Goal: Book appointment/travel/reservation

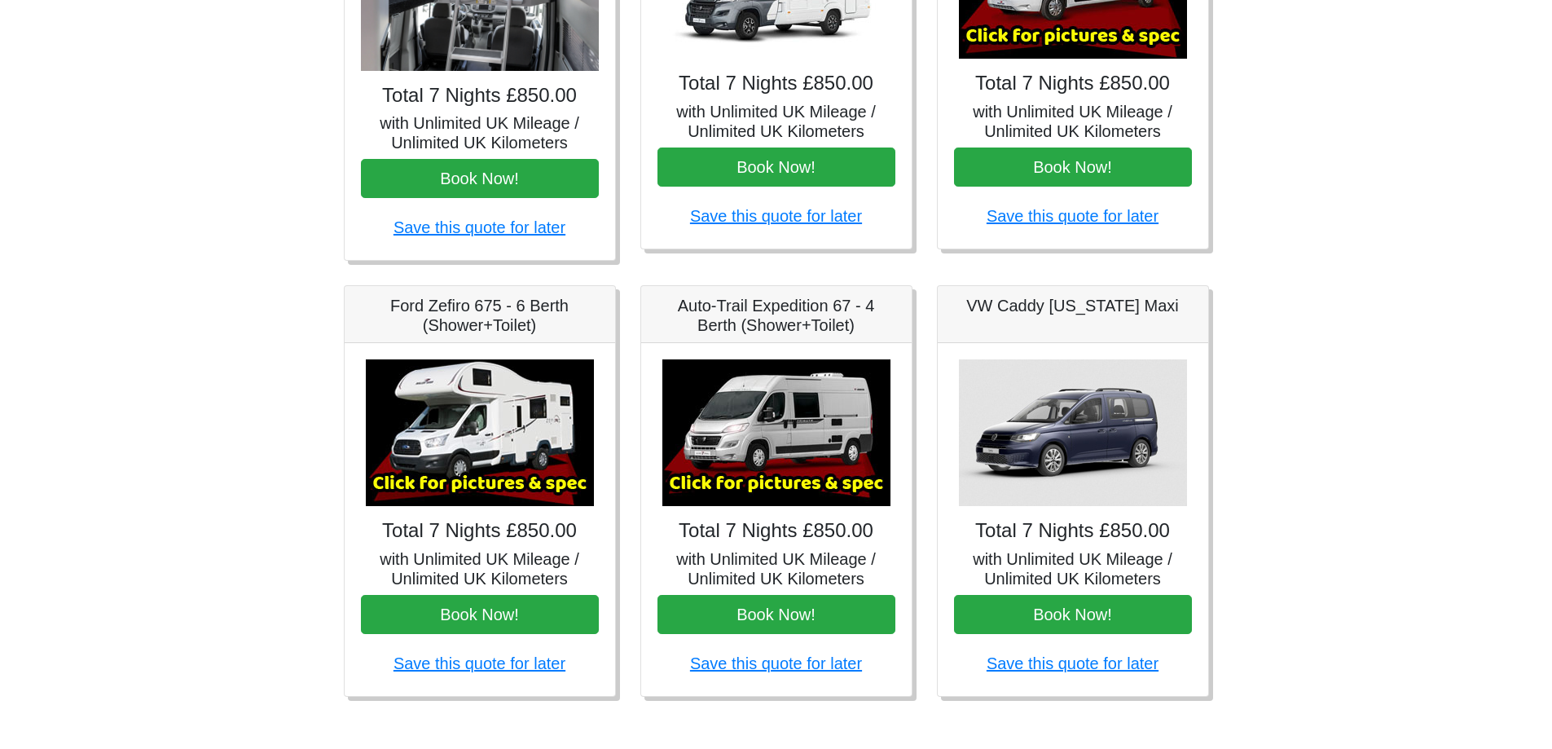
scroll to position [441, 0]
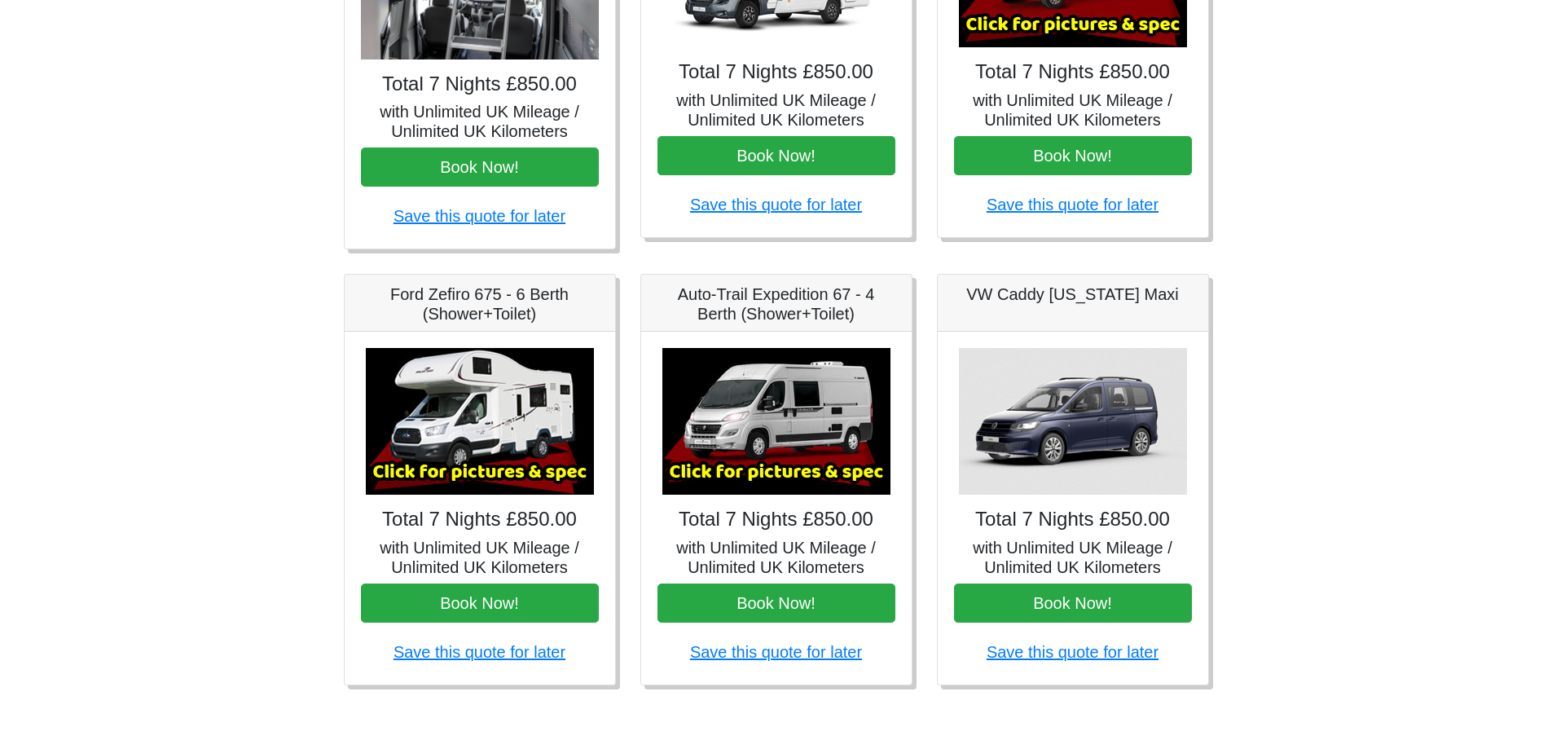
click at [465, 468] on img at bounding box center [480, 421] width 228 height 147
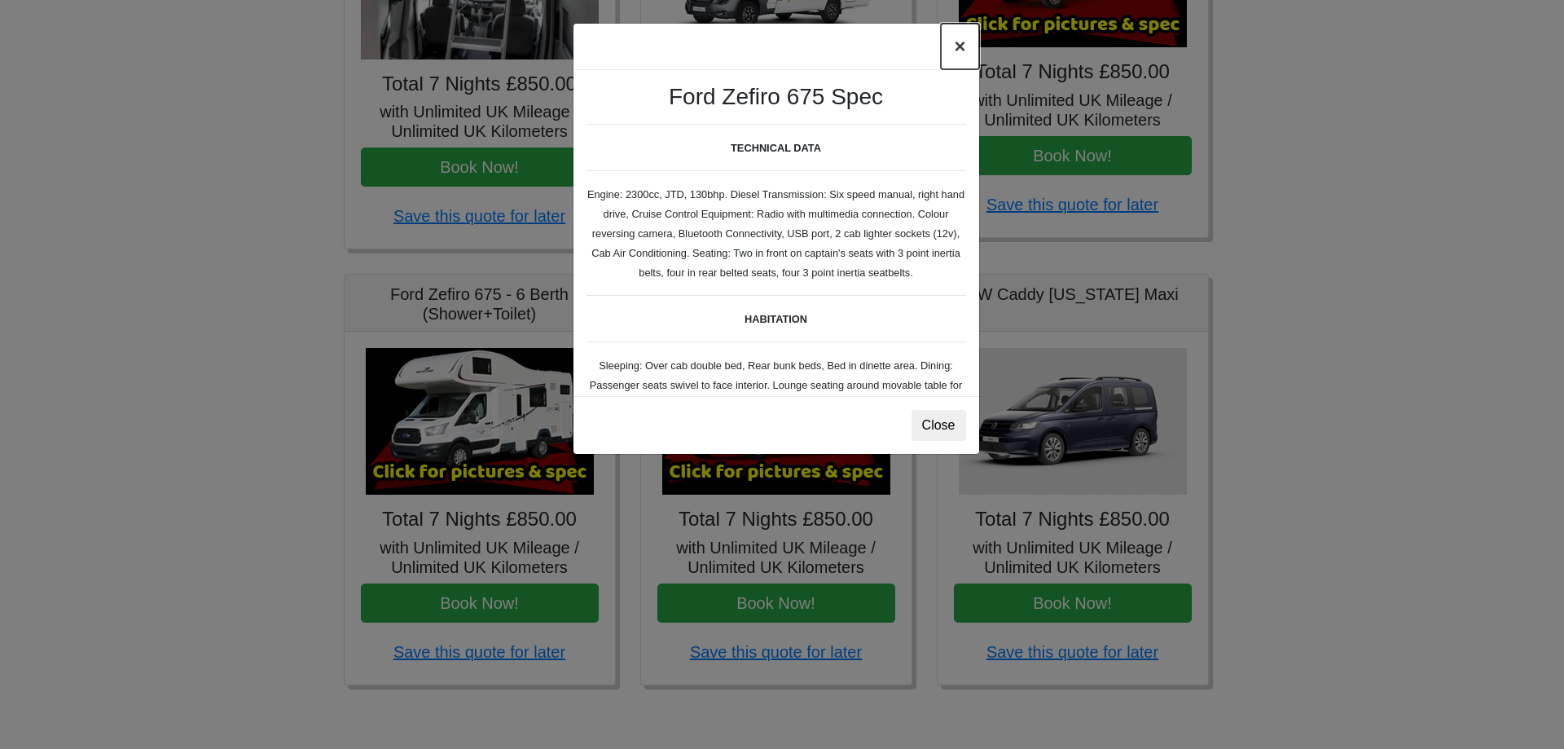
click at [954, 42] on button "×" at bounding box center [959, 47] width 37 height 46
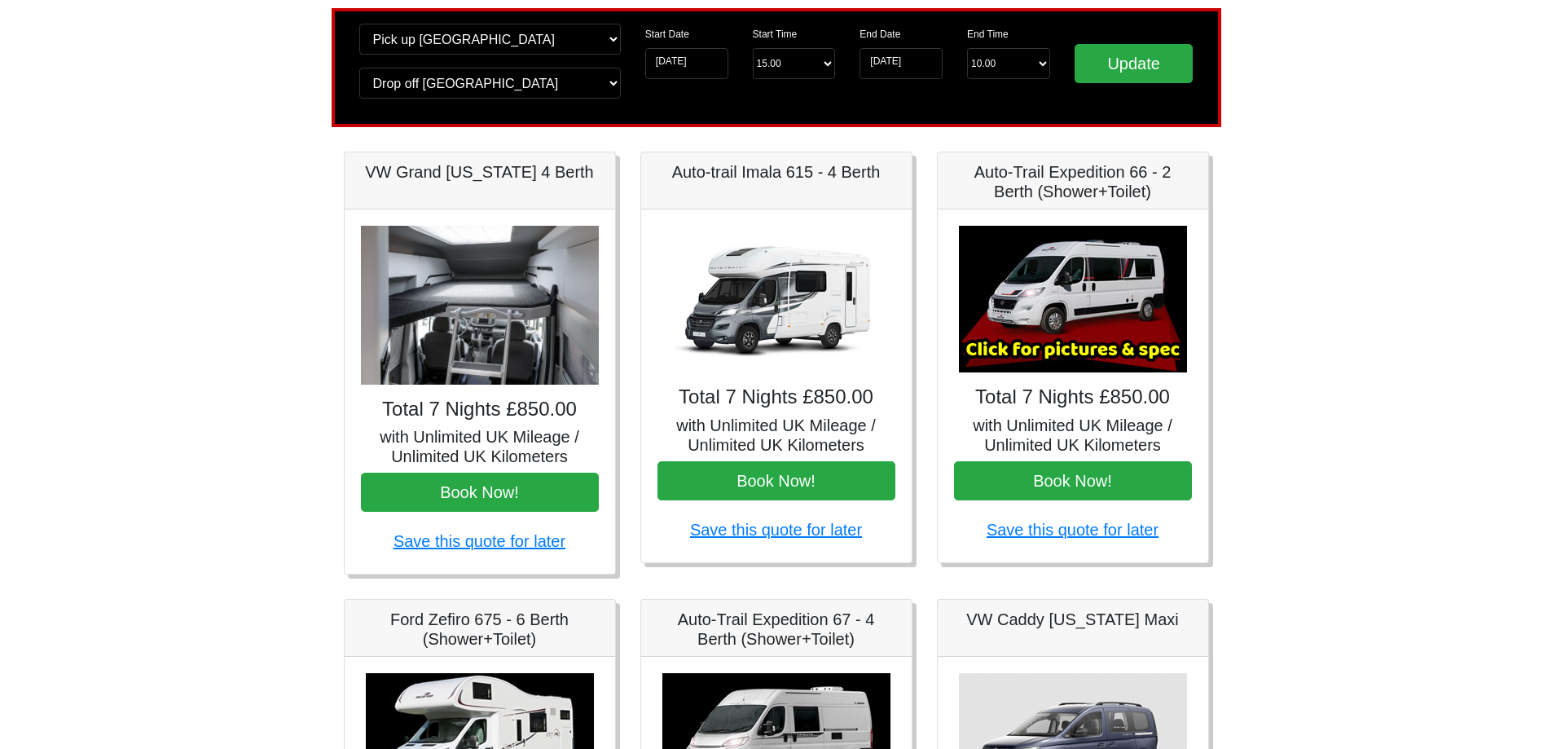
scroll to position [116, 0]
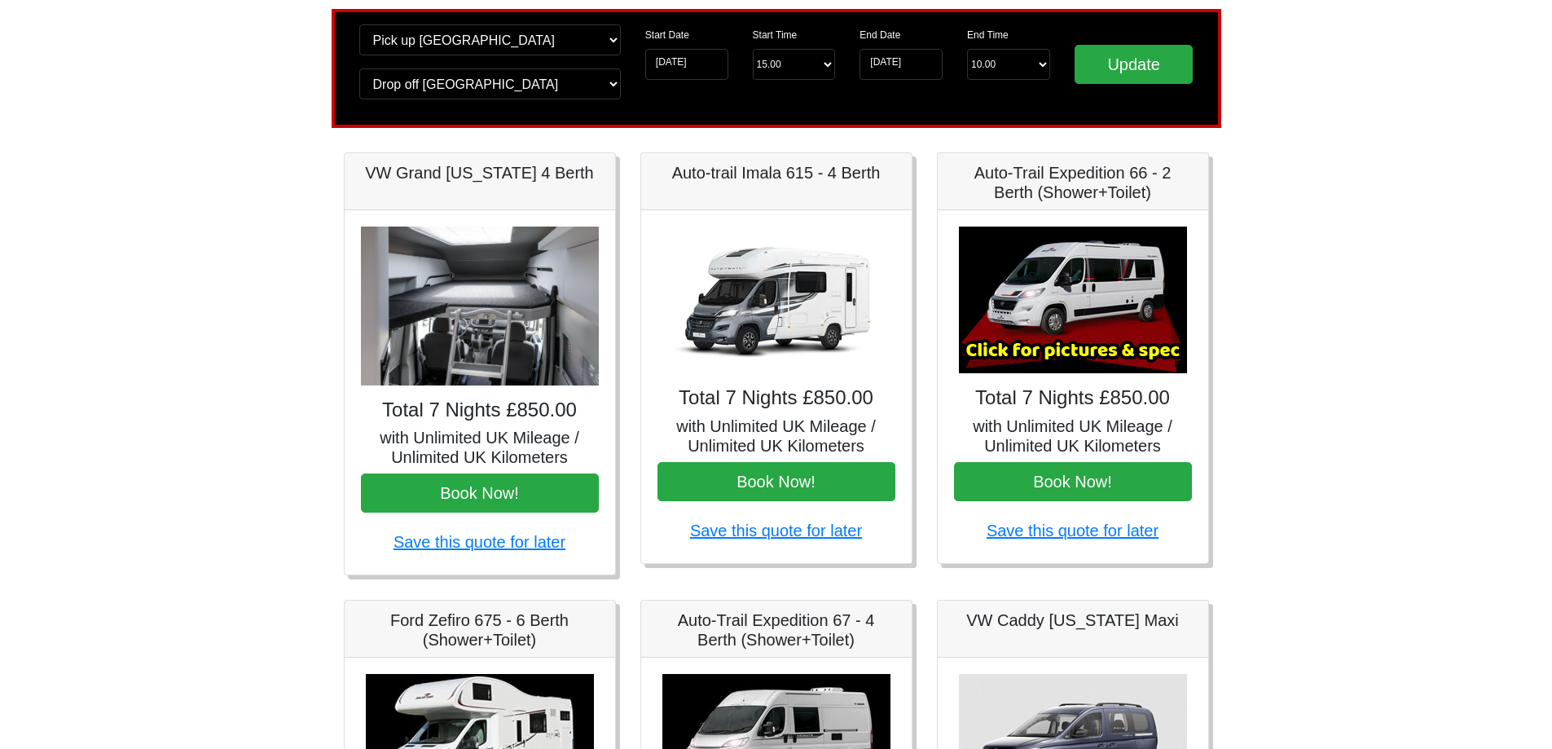
click at [795, 410] on h4 "Total 7 Nights £850.00" at bounding box center [776, 398] width 238 height 24
click at [779, 291] on img at bounding box center [776, 299] width 228 height 147
click at [727, 424] on h5 "with Unlimited UK Mileage / Unlimited UK Kilometers" at bounding box center [776, 435] width 238 height 39
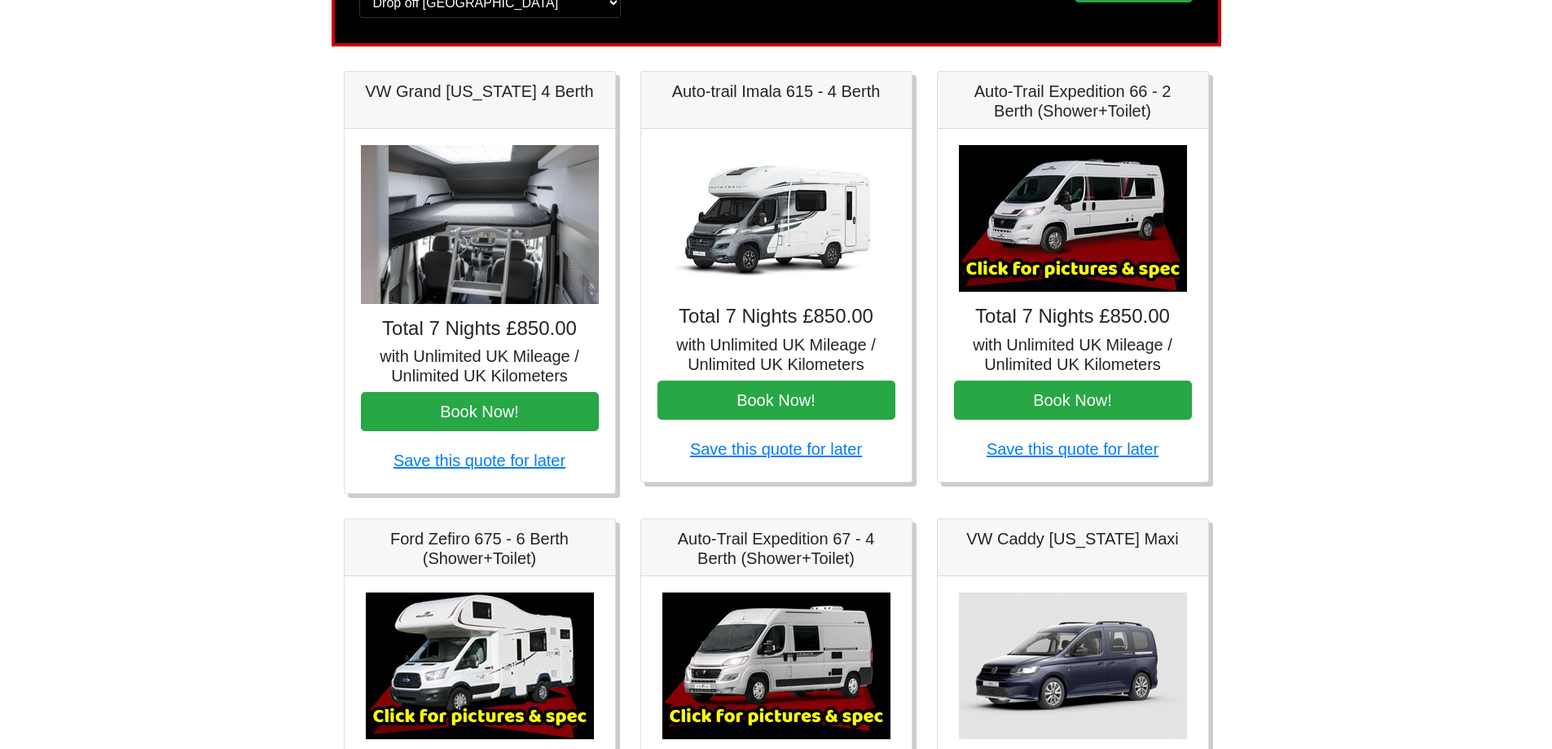
scroll to position [0, 0]
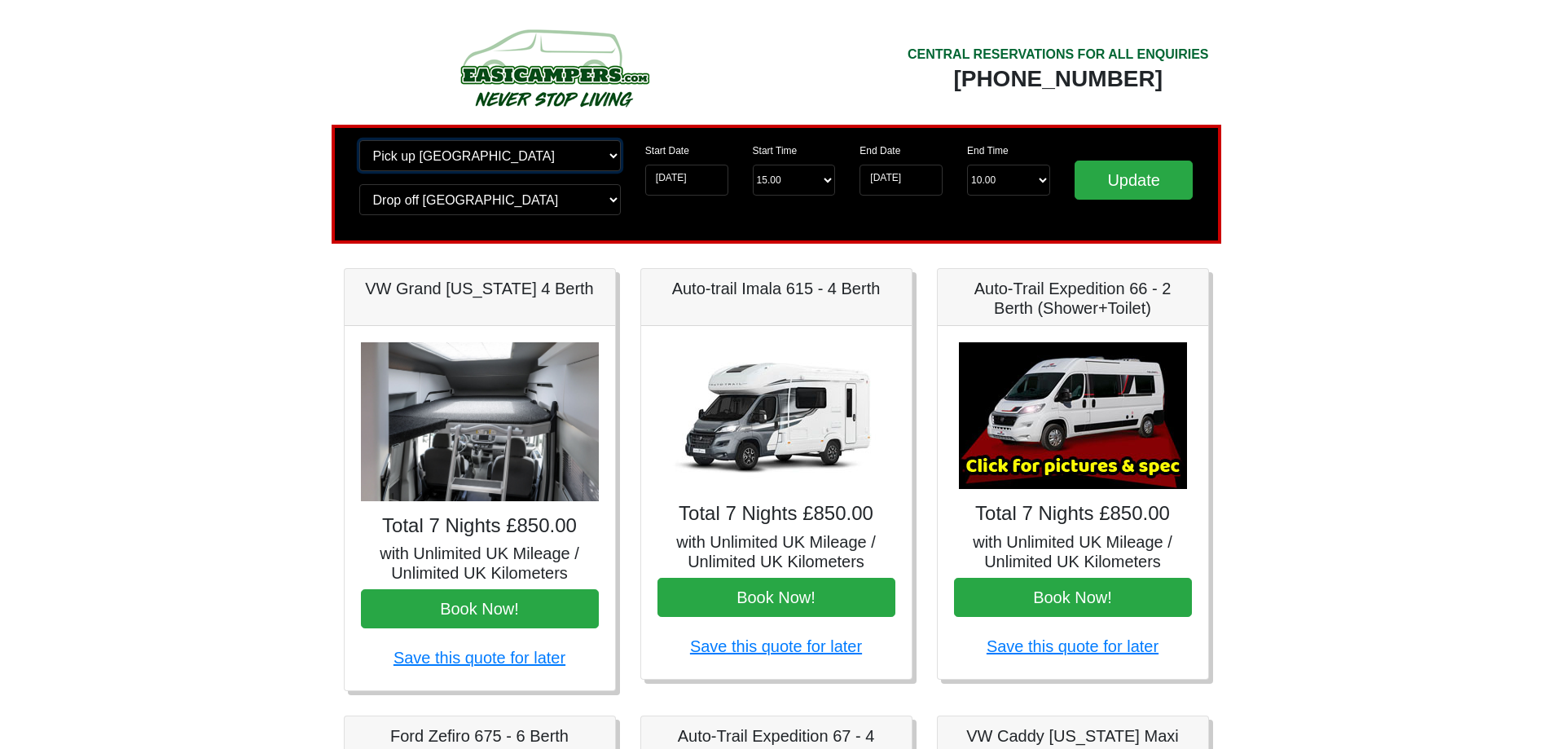
click at [516, 153] on select "Change pick up location? Pick up [GEOGRAPHIC_DATA] [GEOGRAPHIC_DATA] [GEOGRAPHI…" at bounding box center [489, 155] width 261 height 31
select select "GLA"
click at [359, 140] on select "Change pick up location? Pick up [GEOGRAPHIC_DATA] [GEOGRAPHIC_DATA] [GEOGRAPHI…" at bounding box center [489, 155] width 261 height 31
click at [433, 204] on select "Change drop off location? Drop off [GEOGRAPHIC_DATA] [GEOGRAPHIC_DATA] [GEOGRAP…" at bounding box center [489, 199] width 261 height 31
select select "GLA"
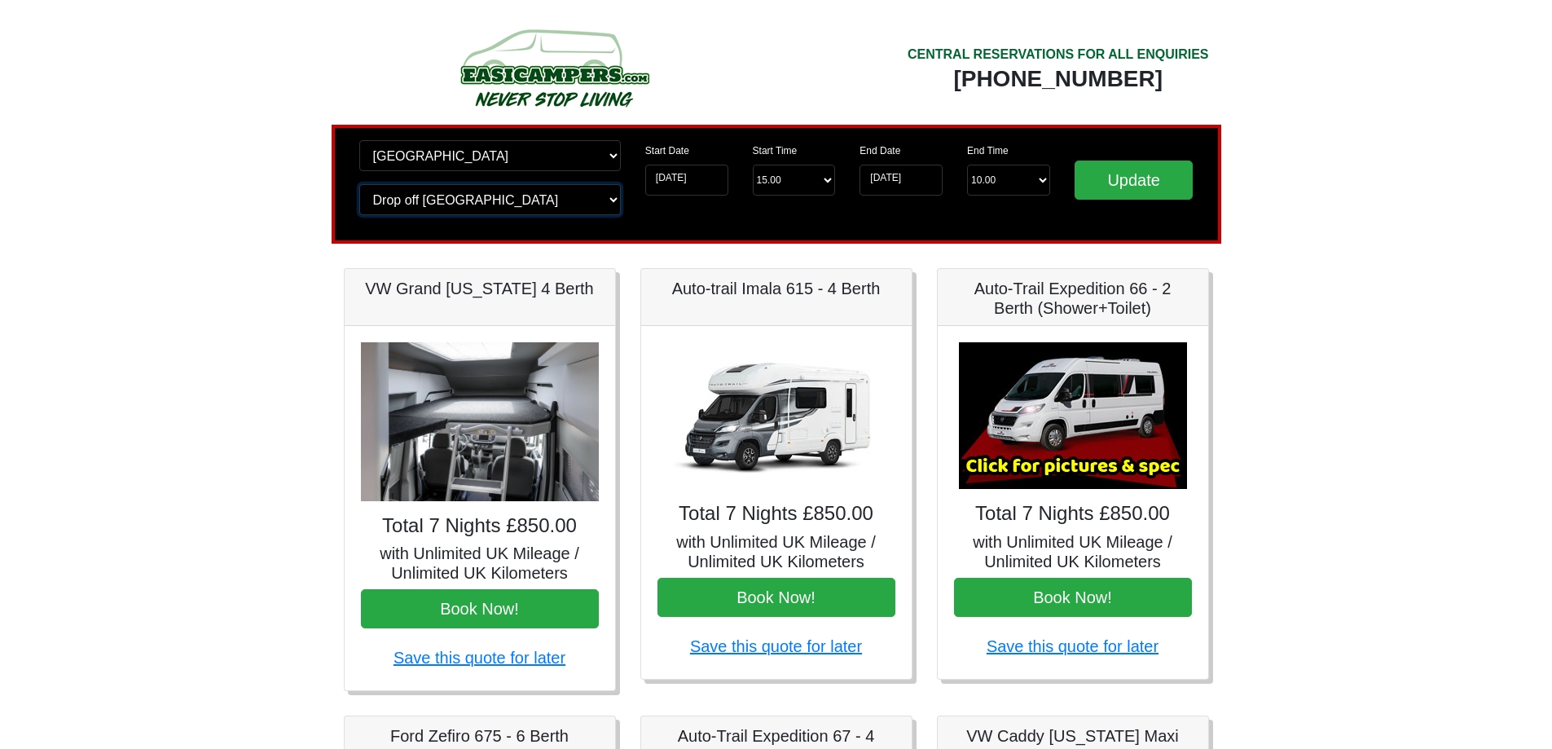
click at [359, 184] on select "Change drop off location? Drop off [GEOGRAPHIC_DATA] [GEOGRAPHIC_DATA] [GEOGRAP…" at bounding box center [489, 199] width 261 height 31
click at [1114, 183] on input "Update" at bounding box center [1133, 179] width 119 height 39
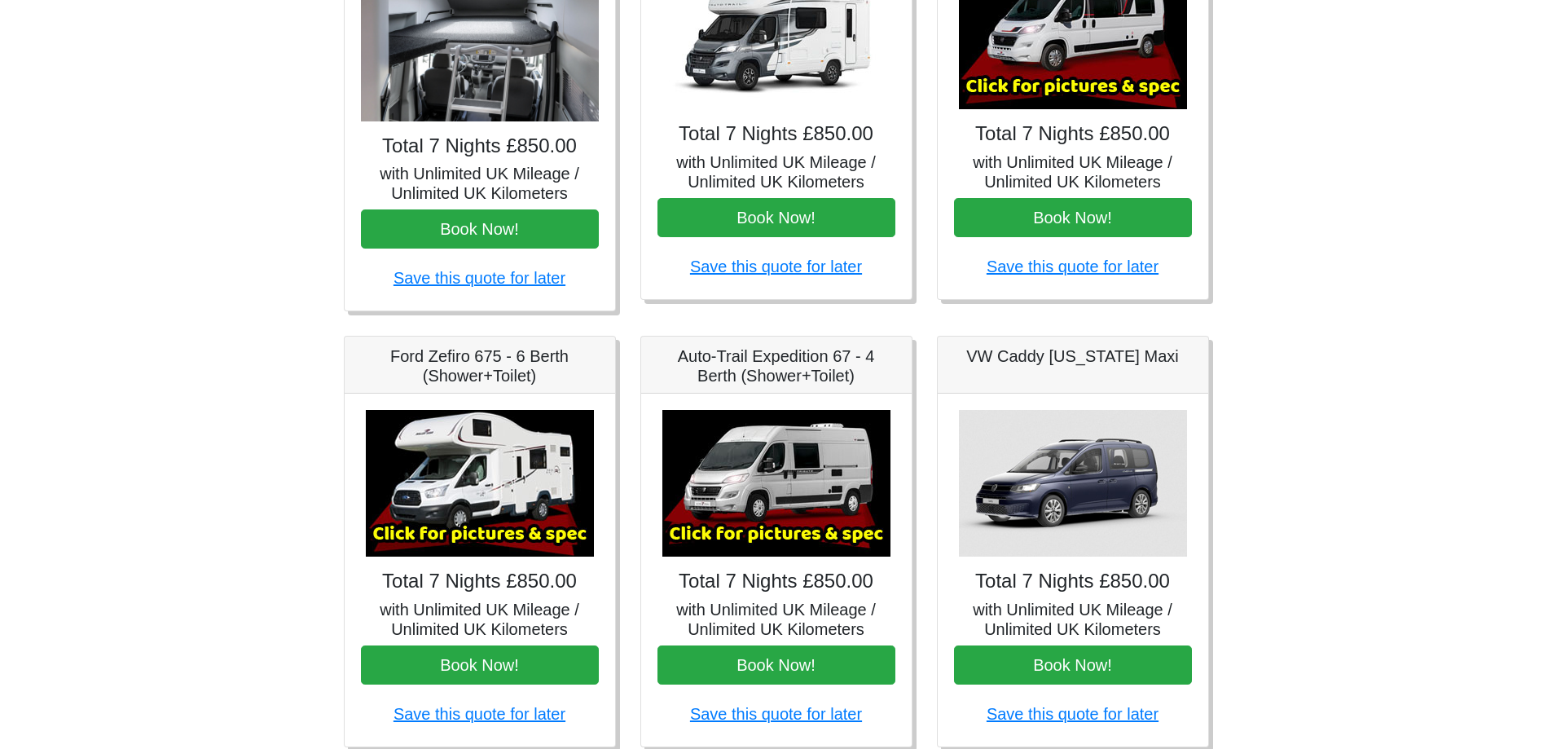
scroll to position [441, 0]
